Goal: Obtain resource: Obtain resource

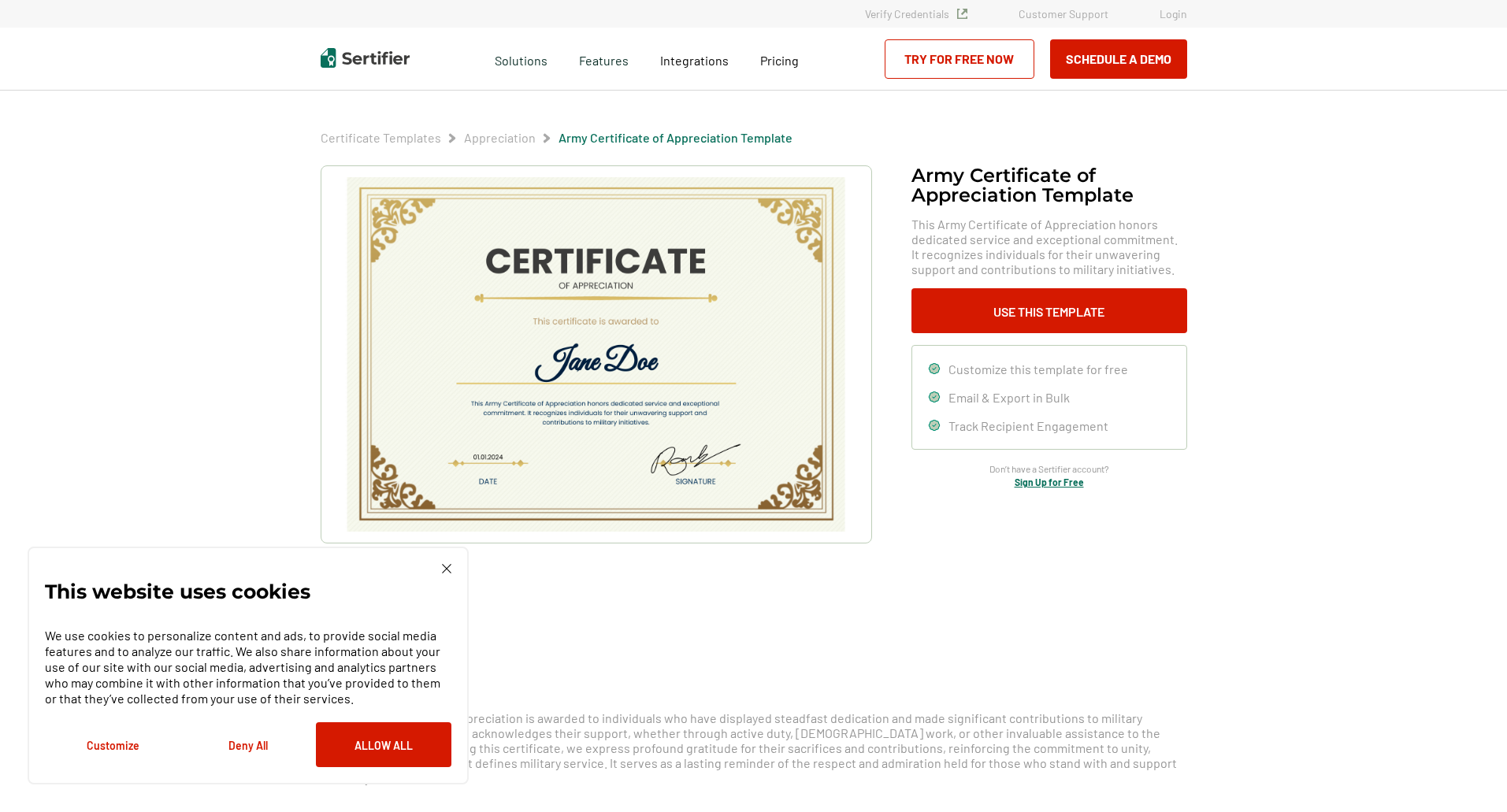
click at [445, 570] on img at bounding box center [447, 569] width 9 height 9
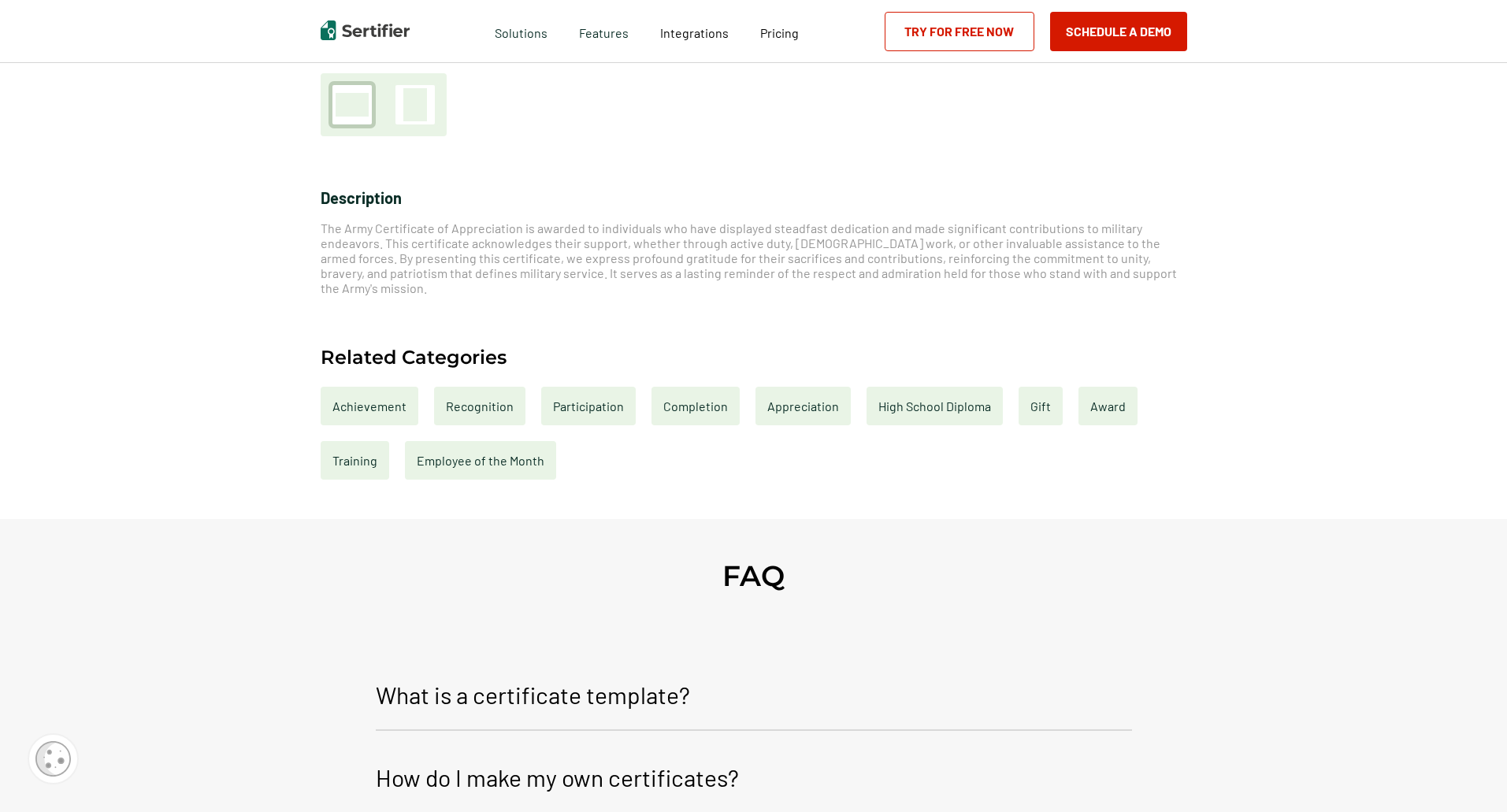
scroll to position [472, 0]
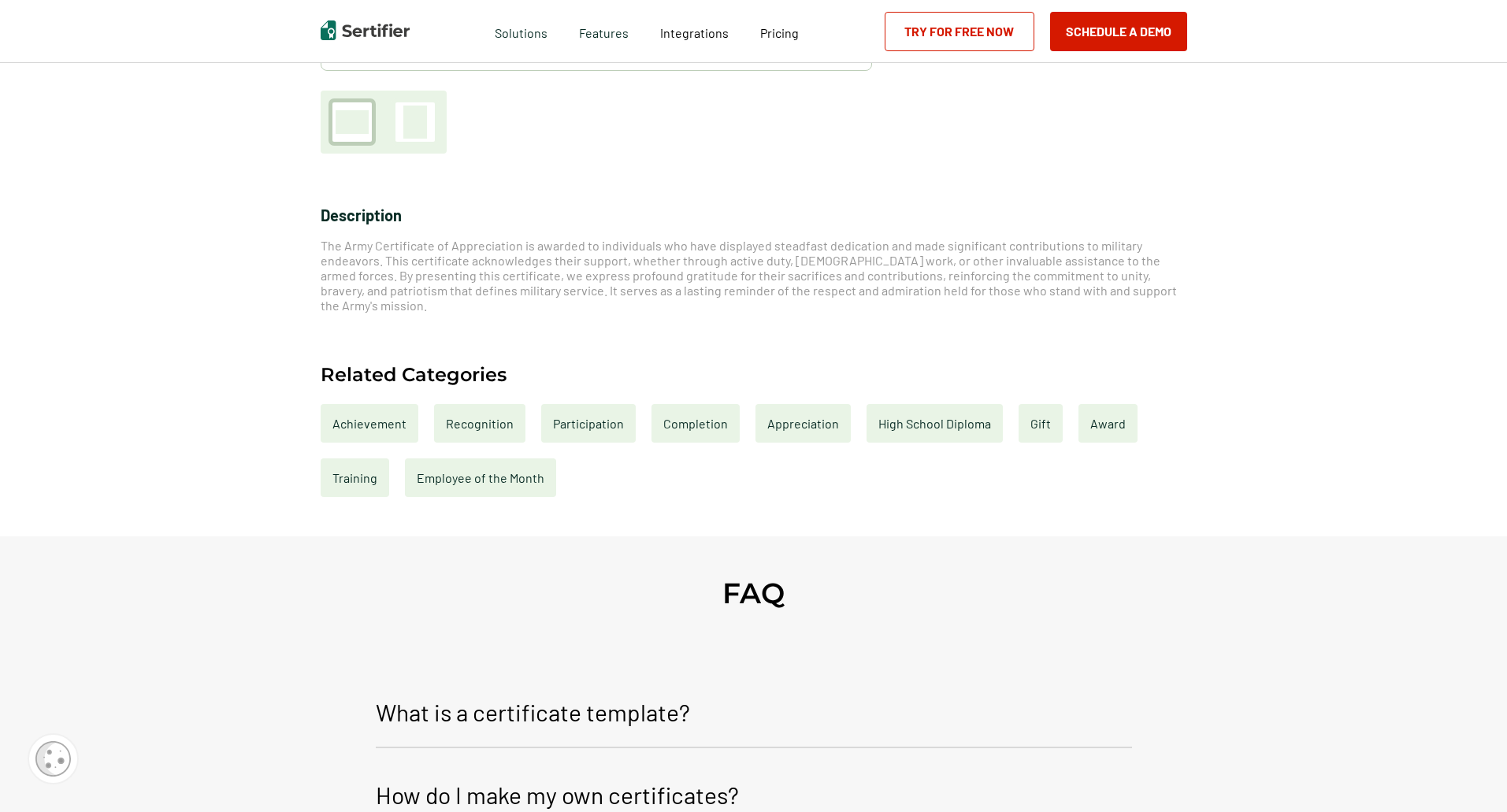
click at [708, 416] on div "Completion" at bounding box center [696, 423] width 88 height 39
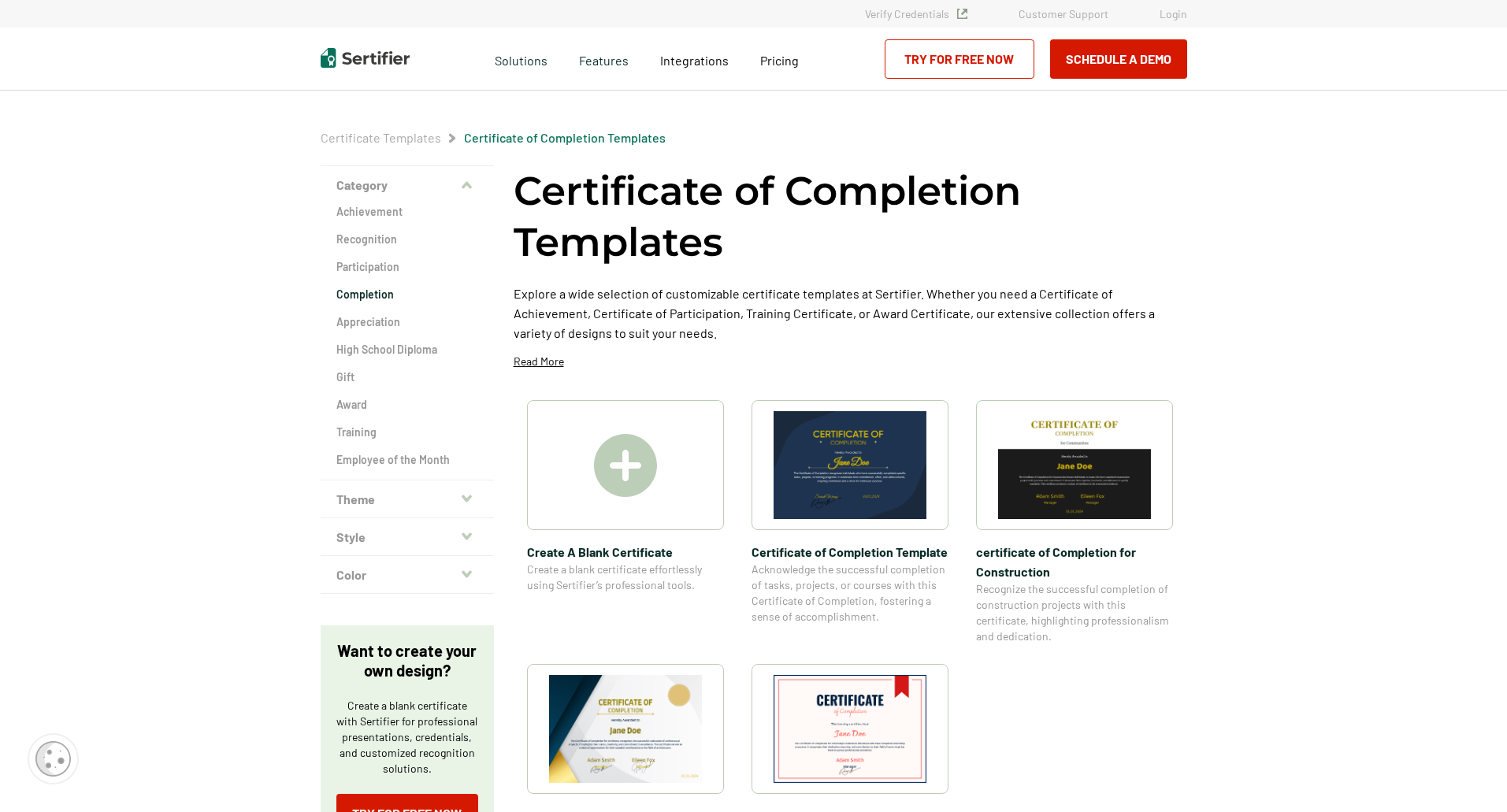
click at [1081, 495] on img at bounding box center [1074, 465] width 153 height 107
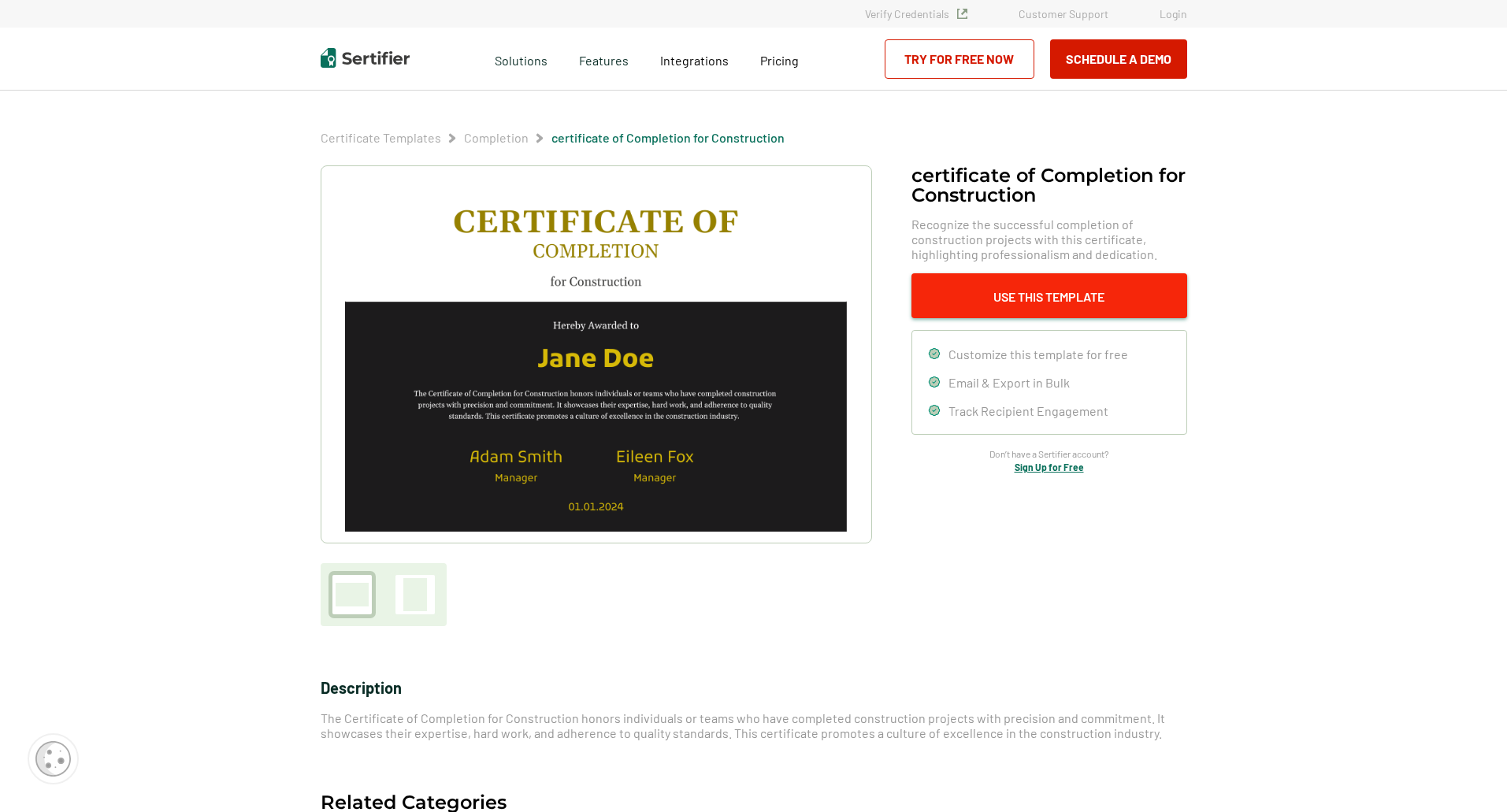
click at [1059, 298] on button "Use This Template" at bounding box center [1049, 296] width 276 height 45
